Goal: Information Seeking & Learning: Learn about a topic

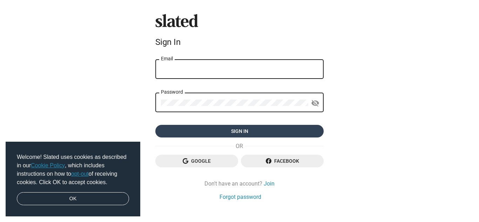
type input "[EMAIL_ADDRESS][DOMAIN_NAME]"
click at [225, 133] on span "Sign in" at bounding box center [239, 131] width 157 height 13
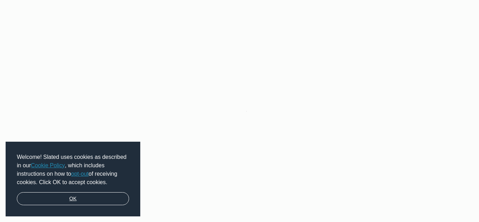
click at [78, 198] on link "OK" at bounding box center [73, 198] width 112 height 13
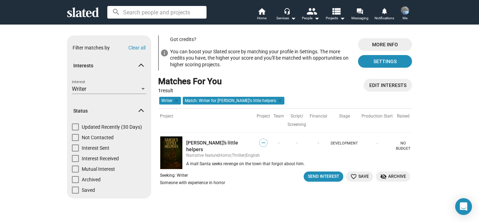
click at [255, 75] on sl-promotion "info Got credits? You can boost your Slated score by matching your profile in S…" at bounding box center [285, 55] width 254 height 41
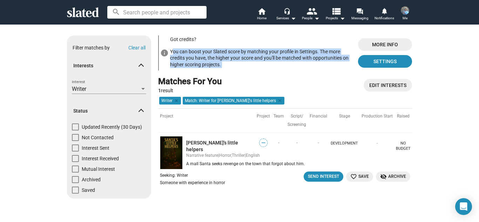
click at [255, 75] on sl-promotion "info Got credits? You can boost your Slated score by matching your profile in S…" at bounding box center [285, 55] width 254 height 41
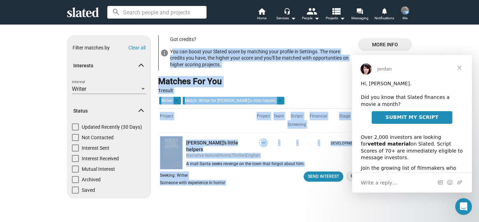
drag, startPoint x: 255, startPoint y: 75, endPoint x: 297, endPoint y: 189, distance: 121.1
click at [297, 189] on div "info Got credits? You can boost your Slated score by matching your profile in S…" at bounding box center [285, 119] width 254 height 169
drag, startPoint x: 297, startPoint y: 189, endPoint x: 263, endPoint y: 199, distance: 35.0
click at [263, 199] on div "info Got credits? You can boost your Slated score by matching your profile in S…" at bounding box center [285, 119] width 254 height 169
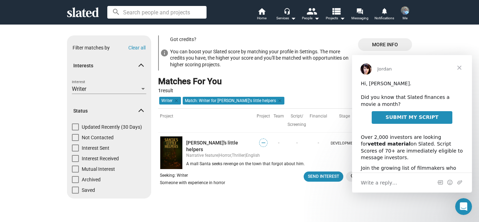
click at [463, 69] on span "Close" at bounding box center [458, 67] width 25 height 25
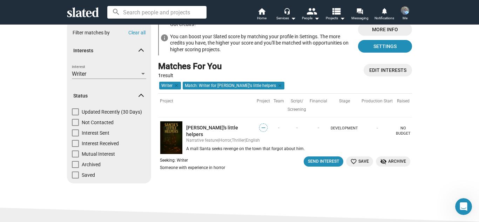
scroll to position [22, 0]
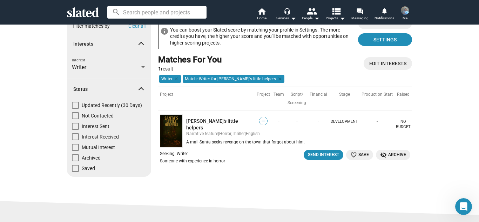
click at [349, 125] on td "Development" at bounding box center [344, 120] width 31 height 21
drag, startPoint x: 349, startPoint y: 125, endPoint x: 337, endPoint y: 119, distance: 13.5
click at [337, 119] on td "Development" at bounding box center [344, 120] width 31 height 21
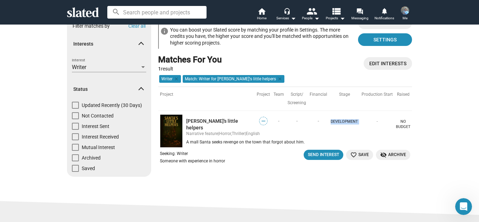
click at [337, 119] on td "Development" at bounding box center [344, 120] width 31 height 21
click at [196, 177] on div "info Got credits? You can boost your Slated score by matching your profile in S…" at bounding box center [285, 98] width 254 height 169
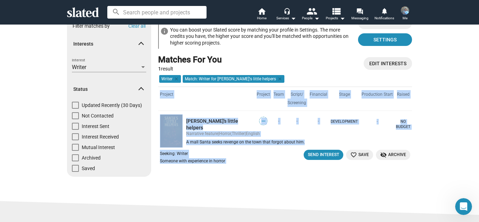
click at [196, 177] on div "info Got credits? You can boost your Slated score by matching your profile in S…" at bounding box center [285, 98] width 254 height 169
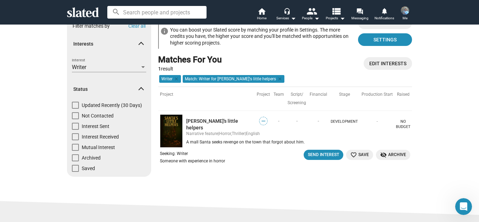
click at [351, 121] on td "Development" at bounding box center [344, 120] width 31 height 21
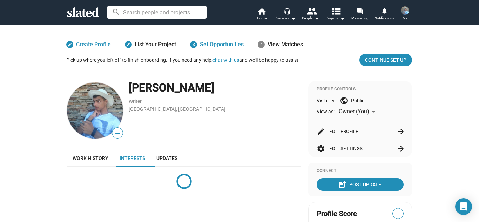
click at [174, 125] on div "Adolfo Pereira Writer Porto, Portugal" at bounding box center [215, 110] width 172 height 59
drag, startPoint x: 174, startPoint y: 125, endPoint x: 138, endPoint y: 105, distance: 40.9
click at [138, 105] on div "Adolfo Pereira Writer Porto, Portugal" at bounding box center [215, 110] width 172 height 59
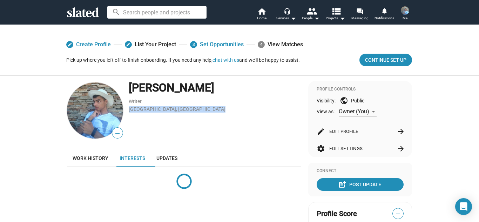
click at [138, 105] on div "Adolfo Pereira Writer Porto, Portugal" at bounding box center [215, 110] width 172 height 59
click at [152, 109] on link "Porto, Portugal" at bounding box center [177, 109] width 97 height 6
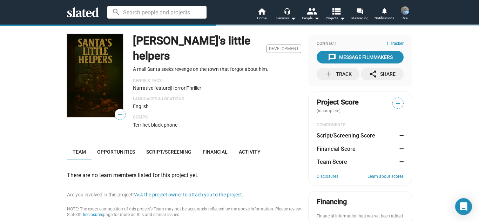
click at [177, 58] on div "Santa's little helpers Development A mall Santa seeks revenge on the town that …" at bounding box center [217, 84] width 168 height 100
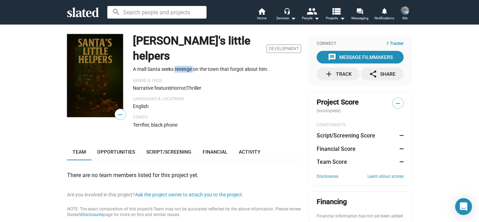
click at [177, 58] on div "Santa's little helpers Development A mall Santa seeks revenge on the town that …" at bounding box center [217, 84] width 168 height 100
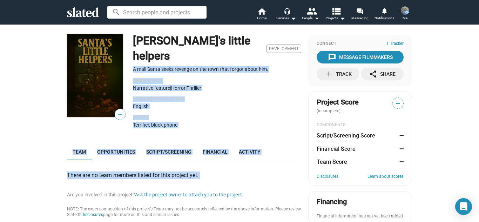
drag, startPoint x: 177, startPoint y: 58, endPoint x: 199, endPoint y: 163, distance: 107.0
click at [199, 163] on div "— Santa's little helpers Development A mall Santa seeks revenge on the town tha…" at bounding box center [184, 180] width 234 height 290
click at [199, 171] on div "There are no team members listed for this project yet." at bounding box center [184, 174] width 234 height 7
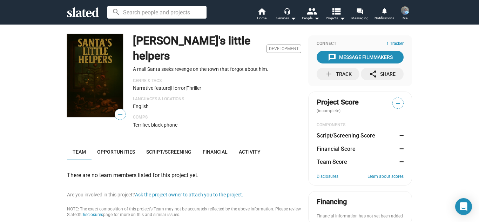
click at [199, 171] on div "There are no team members listed for this project yet." at bounding box center [184, 174] width 234 height 7
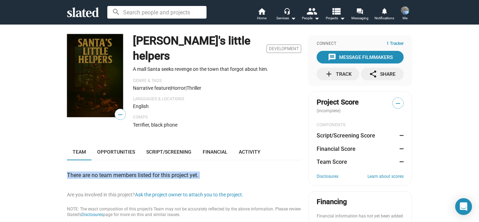
click at [199, 171] on div "There are no team members listed for this project yet." at bounding box center [184, 174] width 234 height 7
drag, startPoint x: 199, startPoint y: 163, endPoint x: 206, endPoint y: 158, distance: 8.6
click at [206, 171] on div "There are no team members listed for this project yet." at bounding box center [184, 174] width 234 height 7
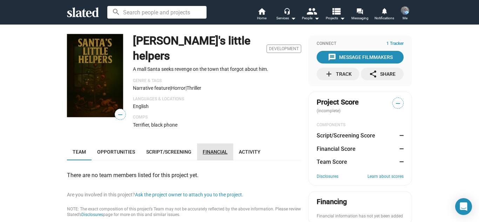
click at [206, 149] on span "Financial" at bounding box center [215, 152] width 25 height 6
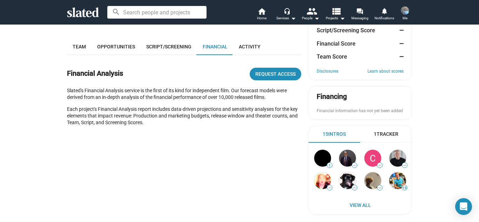
click at [159, 106] on p "Each project's Financial Analysis report includes data-driven projections and s…" at bounding box center [184, 116] width 234 height 20
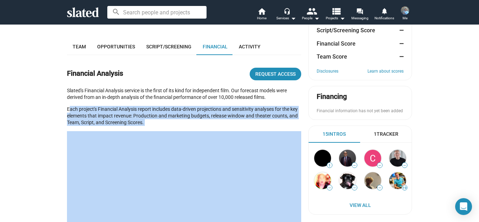
click at [159, 106] on p "Each project's Financial Analysis report includes data-driven projections and s…" at bounding box center [184, 116] width 234 height 20
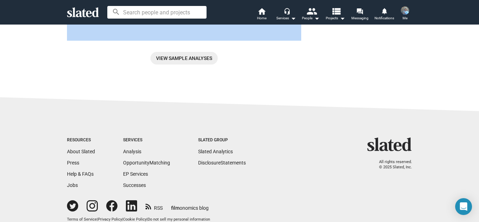
scroll to position [0, 0]
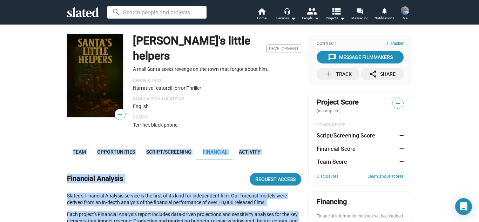
drag, startPoint x: 159, startPoint y: 102, endPoint x: 26, endPoint y: 133, distance: 137.4
click at [26, 133] on div "— Santa's little helpers Development A mall Santa seeks revenge on the town tha…" at bounding box center [239, 223] width 479 height 398
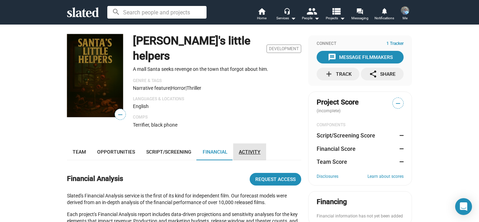
click at [245, 143] on link "Activity" at bounding box center [249, 151] width 33 height 17
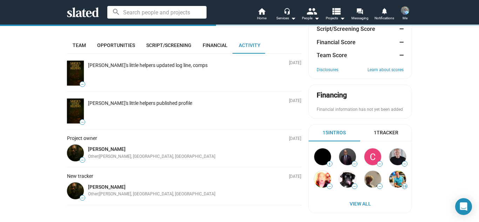
click at [245, 143] on div "Kyle Beaumier Other | Griswold, CT, US" at bounding box center [178, 151] width 186 height 16
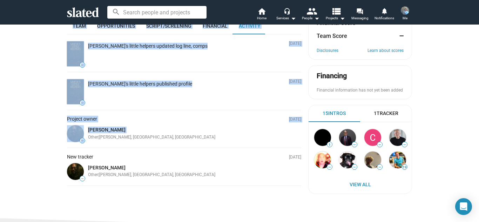
scroll to position [0, 0]
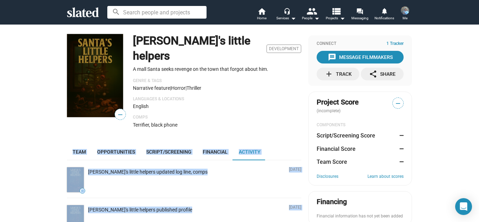
drag, startPoint x: 245, startPoint y: 133, endPoint x: 48, endPoint y: 142, distance: 197.8
click at [48, 142] on div "— Santa's little helpers Development A mall Santa seeks revenge on the town tha…" at bounding box center [239, 183] width 479 height 318
click at [41, 145] on div "— Santa's little helpers Development A mall Santa seeks revenge on the town tha…" at bounding box center [239, 183] width 479 height 318
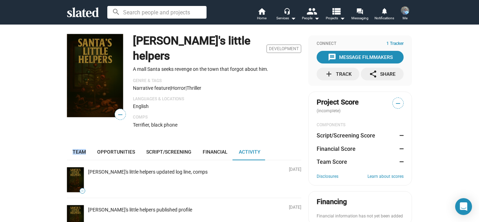
click at [41, 145] on div "— Santa's little helpers Development A mall Santa seeks revenge on the town tha…" at bounding box center [239, 183] width 479 height 318
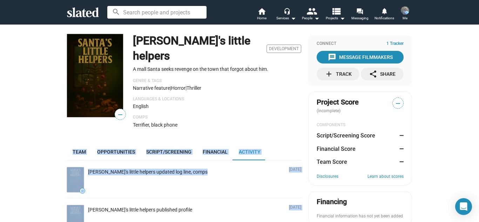
scroll to position [12, 0]
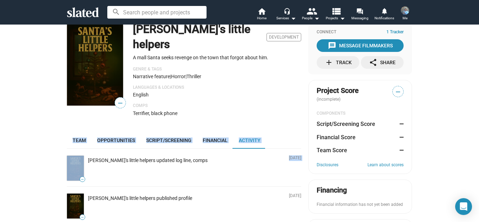
drag, startPoint x: 41, startPoint y: 145, endPoint x: 12, endPoint y: 139, distance: 29.2
click at [12, 139] on div "— Santa's little helpers Development A mall Santa seeks revenge on the town tha…" at bounding box center [239, 172] width 479 height 318
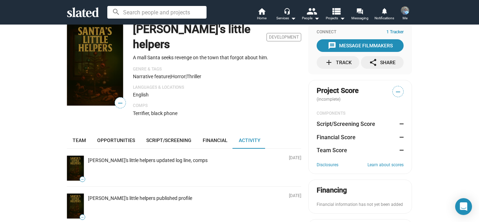
click at [136, 157] on div "Santa's little helpers updated log line, comps" at bounding box center [147, 160] width 119 height 7
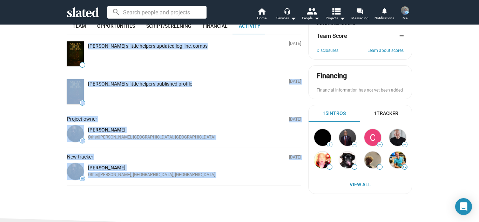
scroll to position [127, 0]
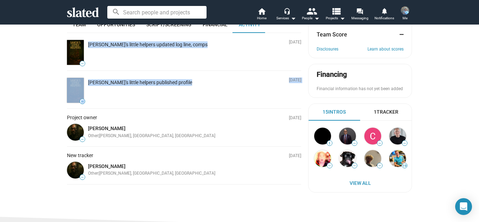
drag, startPoint x: 136, startPoint y: 147, endPoint x: 127, endPoint y: 93, distance: 54.7
click at [127, 93] on ul "Oct 12 — Santa's little helpers updated log line, comps Sep 29 — Santa's little…" at bounding box center [184, 108] width 234 height 151
click at [127, 93] on li "Sep 29 — Santa's little helpers published profile" at bounding box center [184, 90] width 234 height 38
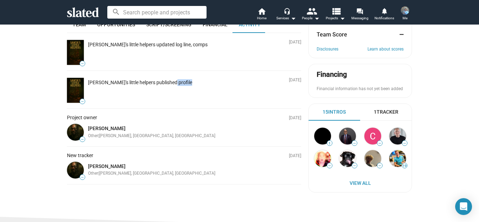
click at [127, 93] on li "Sep 29 — Santa's little helpers published profile" at bounding box center [184, 90] width 234 height 38
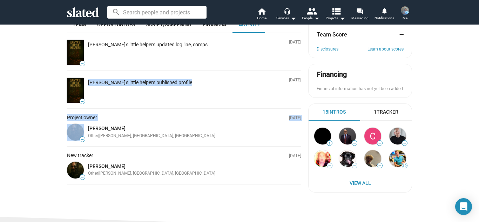
drag, startPoint x: 127, startPoint y: 93, endPoint x: 32, endPoint y: 111, distance: 96.3
click at [32, 111] on div "— Santa's little helpers Development A mall Santa seeks revenge on the town tha…" at bounding box center [239, 56] width 479 height 318
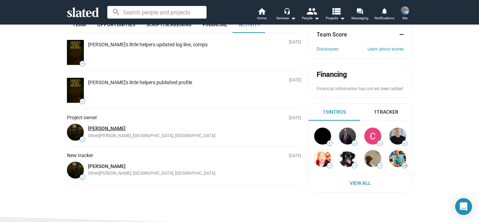
click at [99, 125] on link "[PERSON_NAME]" at bounding box center [106, 128] width 37 height 6
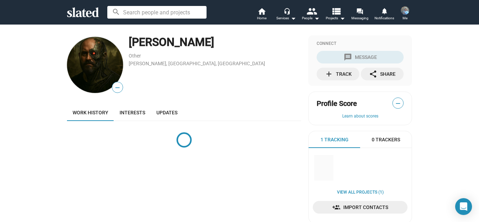
click at [191, 108] on div "Work history Interests Updates" at bounding box center [184, 112] width 234 height 17
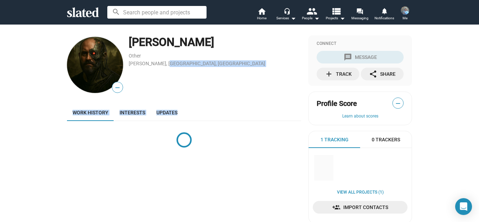
drag, startPoint x: 191, startPoint y: 108, endPoint x: 226, endPoint y: 101, distance: 35.8
click at [226, 101] on div "— [PERSON_NAME] Other [PERSON_NAME], [GEOGRAPHIC_DATA], [GEOGRAPHIC_DATA] Work …" at bounding box center [184, 132] width 234 height 194
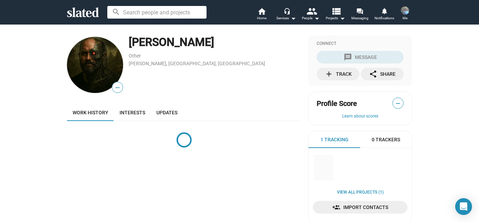
click at [226, 101] on div "— [PERSON_NAME] Other [PERSON_NAME], [GEOGRAPHIC_DATA], [GEOGRAPHIC_DATA] Work …" at bounding box center [184, 132] width 234 height 194
click at [320, 141] on span "1 Tracking" at bounding box center [334, 139] width 28 height 7
click at [164, 81] on div "[PERSON_NAME] Other [PERSON_NAME], [GEOGRAPHIC_DATA], [GEOGRAPHIC_DATA]" at bounding box center [215, 64] width 172 height 59
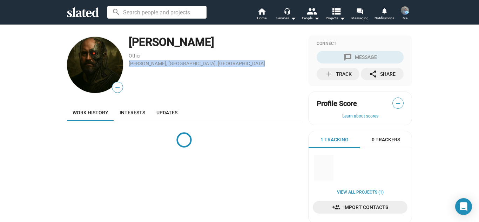
click at [164, 81] on div "[PERSON_NAME] Other [PERSON_NAME], [GEOGRAPHIC_DATA], [GEOGRAPHIC_DATA]" at bounding box center [215, 64] width 172 height 59
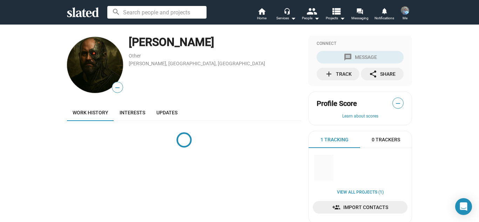
click at [215, 30] on div "— [PERSON_NAME] Other [PERSON_NAME], [GEOGRAPHIC_DATA], [GEOGRAPHIC_DATA] Work …" at bounding box center [239, 135] width 479 height 222
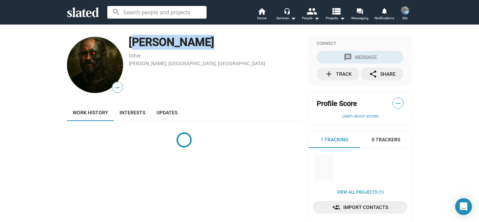
drag, startPoint x: 215, startPoint y: 30, endPoint x: 230, endPoint y: 42, distance: 18.4
click at [230, 42] on div "— [PERSON_NAME] Other [PERSON_NAME], [GEOGRAPHIC_DATA], [GEOGRAPHIC_DATA] Work …" at bounding box center [239, 135] width 479 height 222
click at [230, 42] on div "[PERSON_NAME]" at bounding box center [215, 42] width 172 height 15
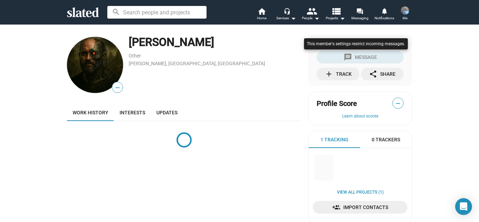
click at [368, 58] on div at bounding box center [355, 50] width 107 height 29
